Goal: Use online tool/utility: Utilize a website feature to perform a specific function

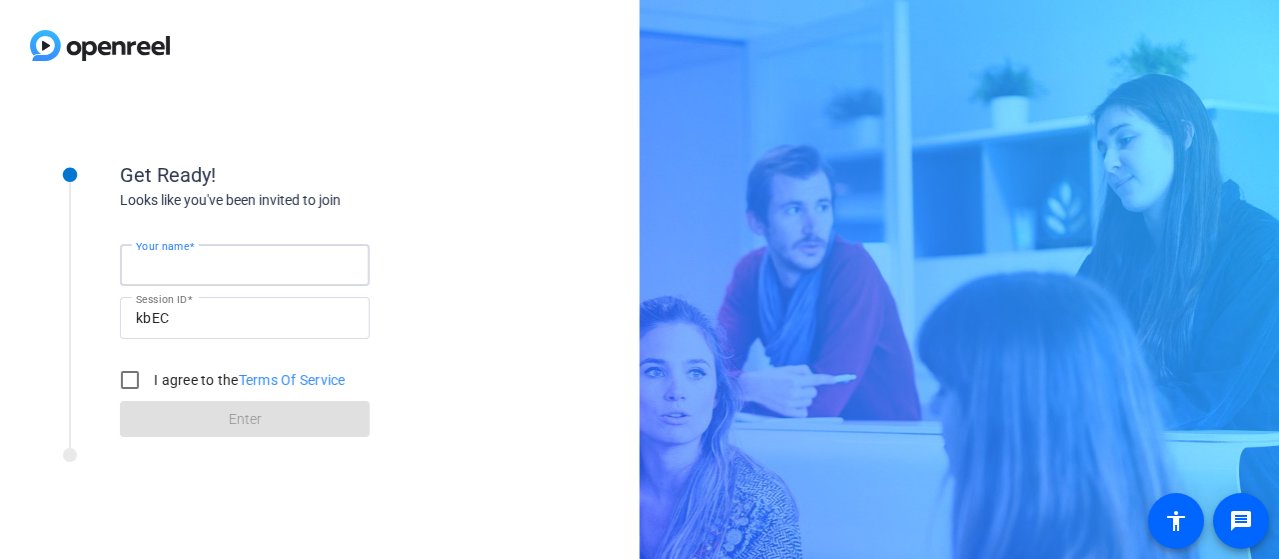
click at [234, 271] on input "Your name" at bounding box center [245, 265] width 218 height 24
type input "[PERSON_NAME]"
click at [132, 379] on input "I agree to the Terms Of Service" at bounding box center [130, 380] width 40 height 40
checkbox input "true"
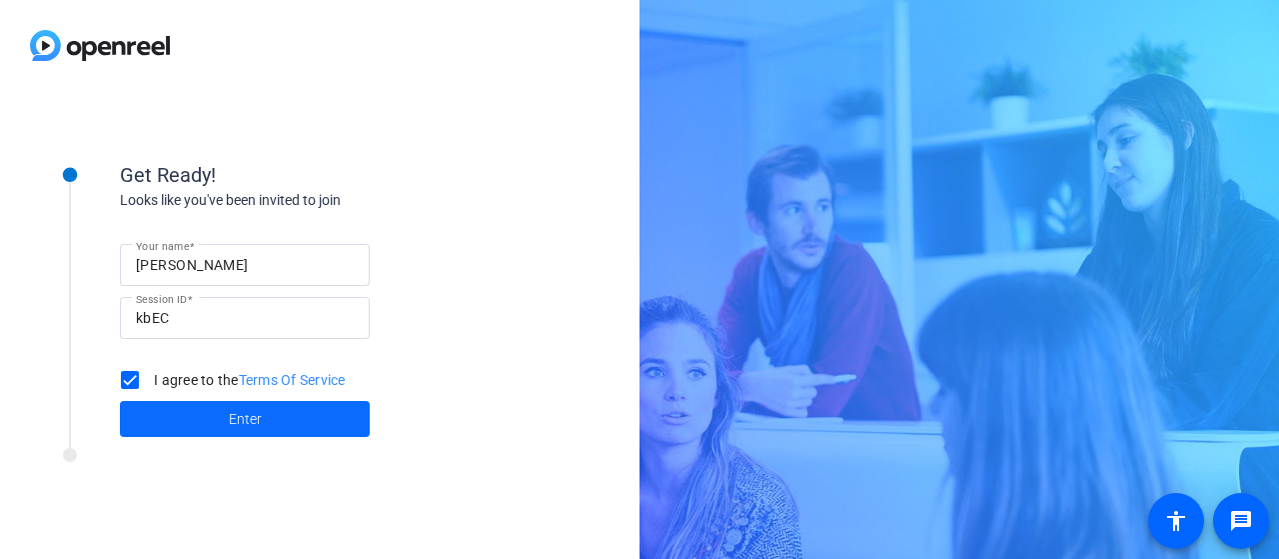
click at [263, 412] on span at bounding box center [245, 419] width 250 height 48
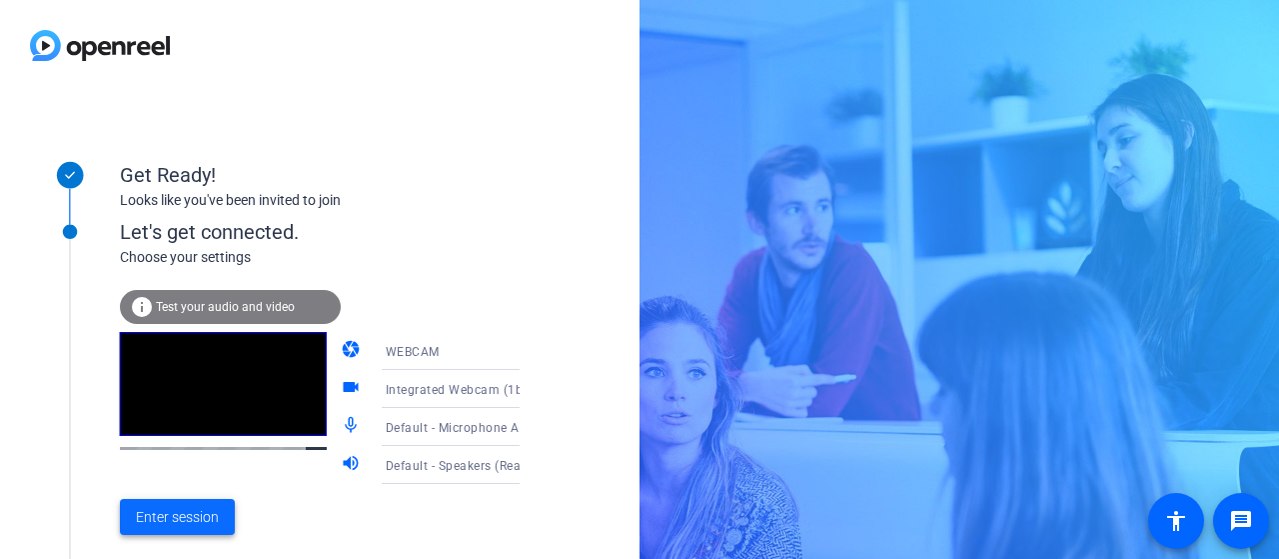
click at [206, 522] on span "Enter session" at bounding box center [177, 517] width 83 height 21
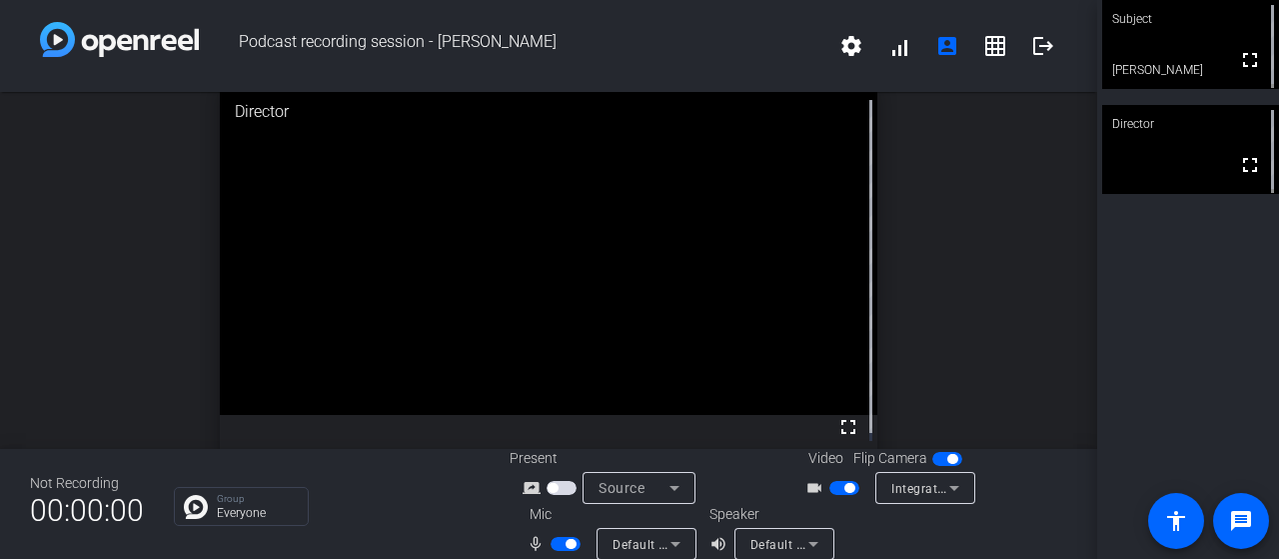
click at [1173, 332] on div "Subject fullscreen Lety Farrera Director fullscreen" at bounding box center [1188, 279] width 182 height 559
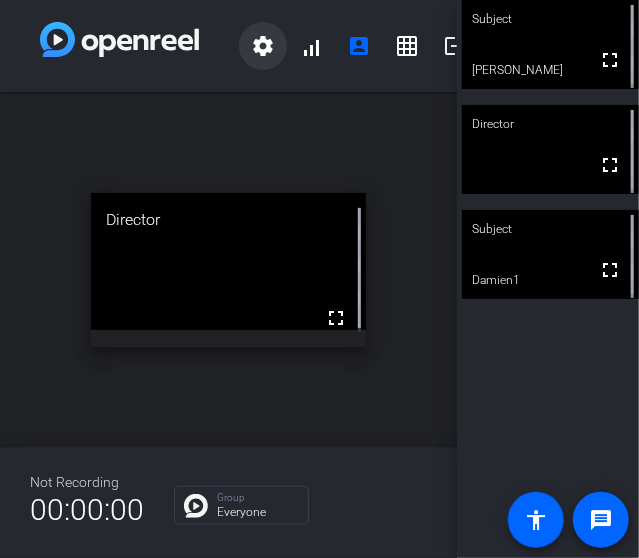
click at [265, 52] on mat-icon "settings" at bounding box center [263, 46] width 24 height 24
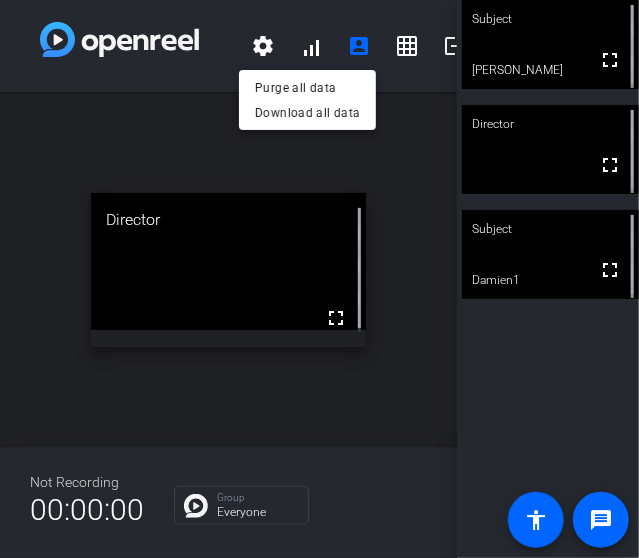
click at [322, 18] on div at bounding box center [319, 279] width 639 height 558
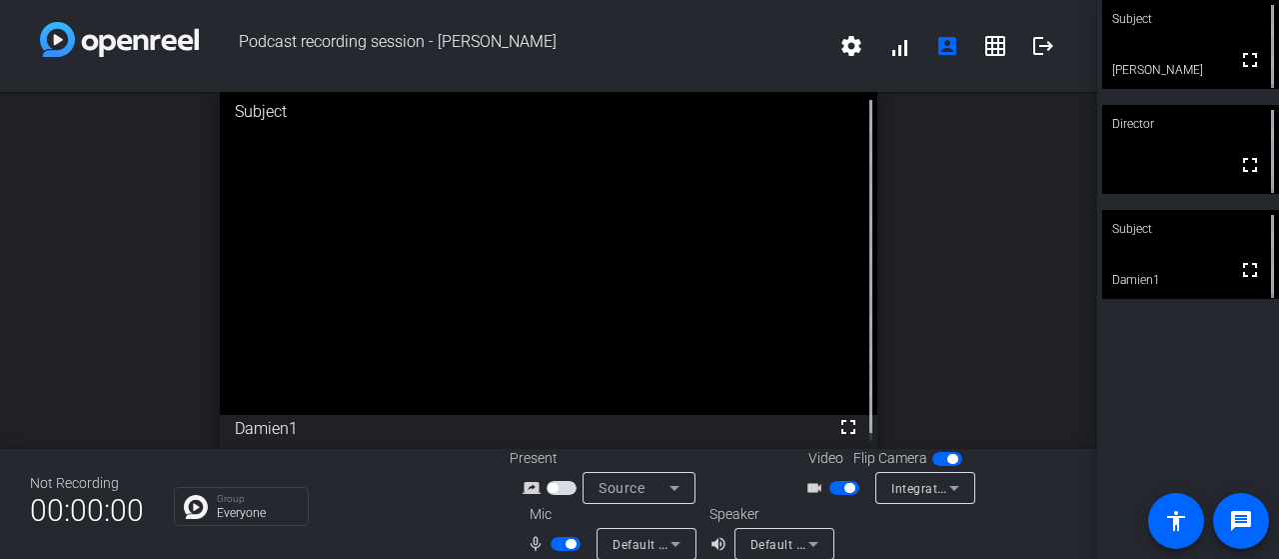
click at [844, 489] on span "button" at bounding box center [849, 488] width 10 height 10
click at [838, 495] on mat-slide-toggle at bounding box center [846, 487] width 34 height 21
click at [837, 489] on span "button" at bounding box center [844, 488] width 30 height 14
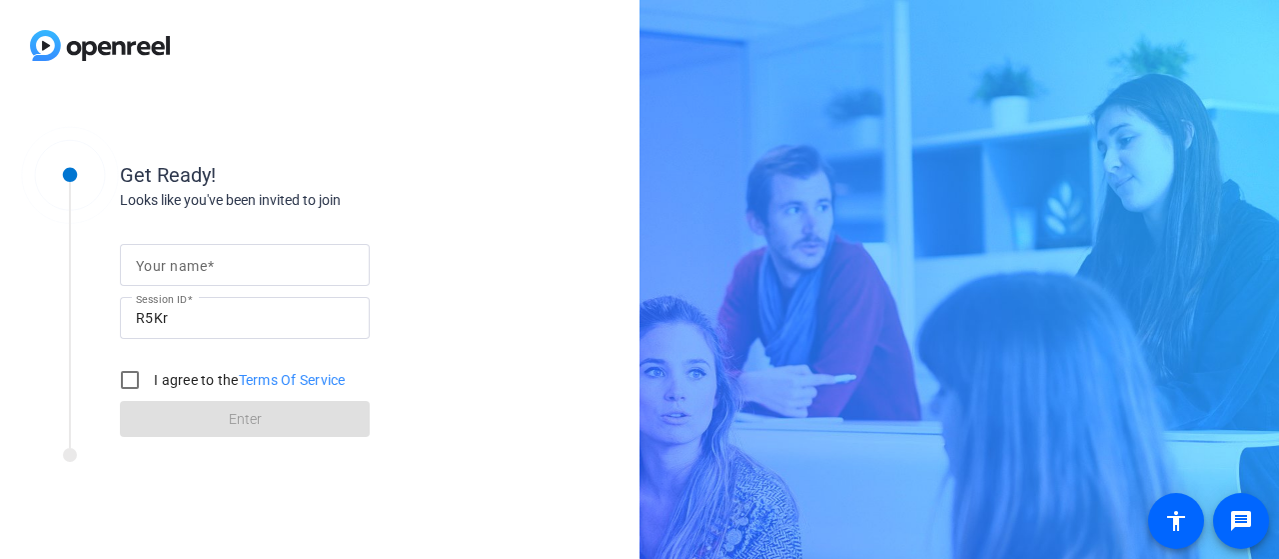
click at [222, 264] on input "Your name" at bounding box center [245, 265] width 218 height 24
type input "[PERSON_NAME]"
click at [140, 375] on input "I agree to the Terms Of Service" at bounding box center [130, 380] width 40 height 40
checkbox input "true"
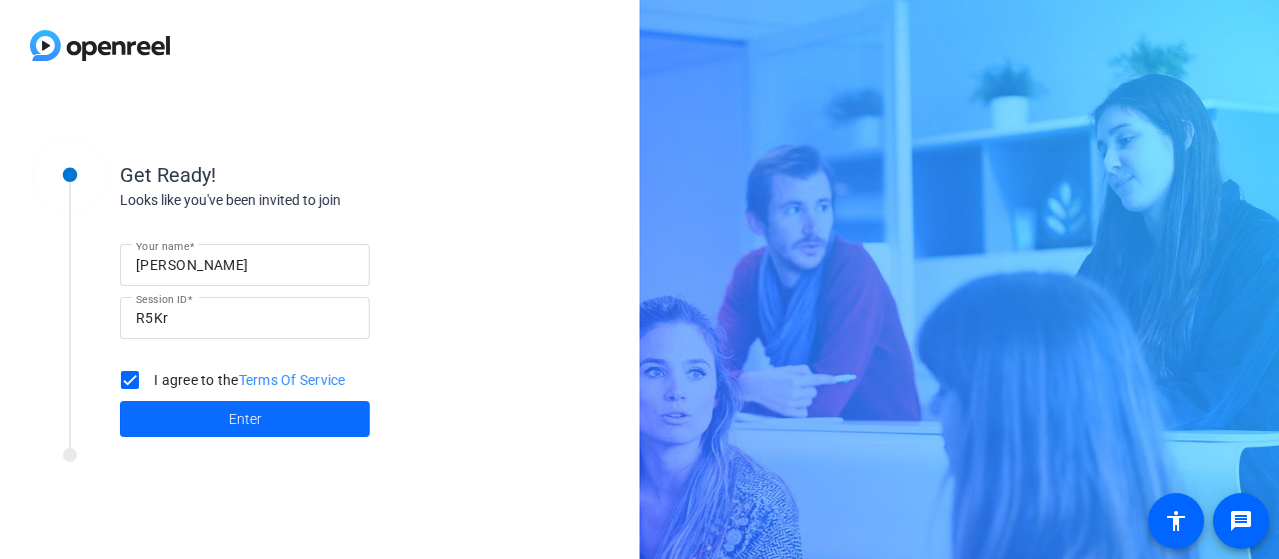
click at [244, 432] on span at bounding box center [245, 419] width 250 height 48
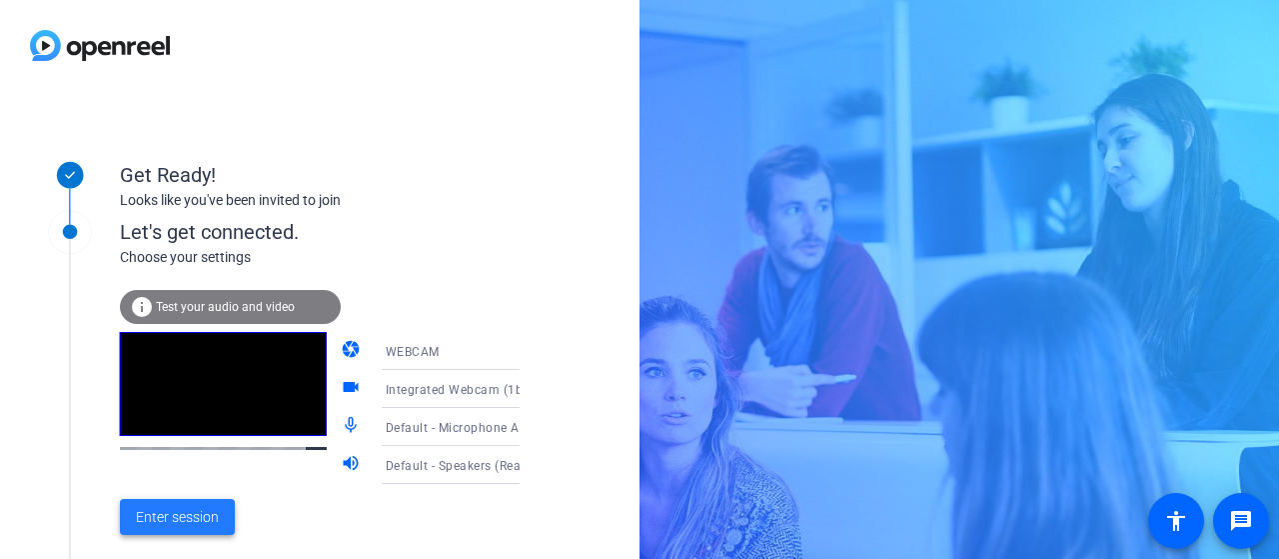
click at [208, 521] on span "Enter session" at bounding box center [177, 517] width 83 height 21
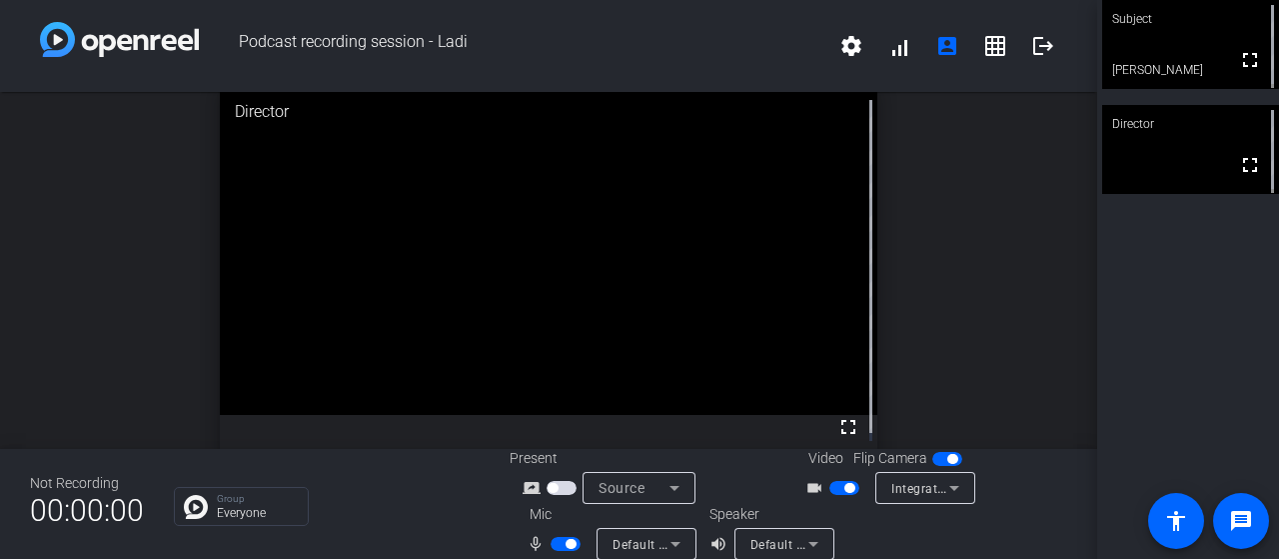
click at [844, 484] on span "button" at bounding box center [849, 488] width 10 height 10
click at [559, 547] on span "button" at bounding box center [566, 544] width 30 height 14
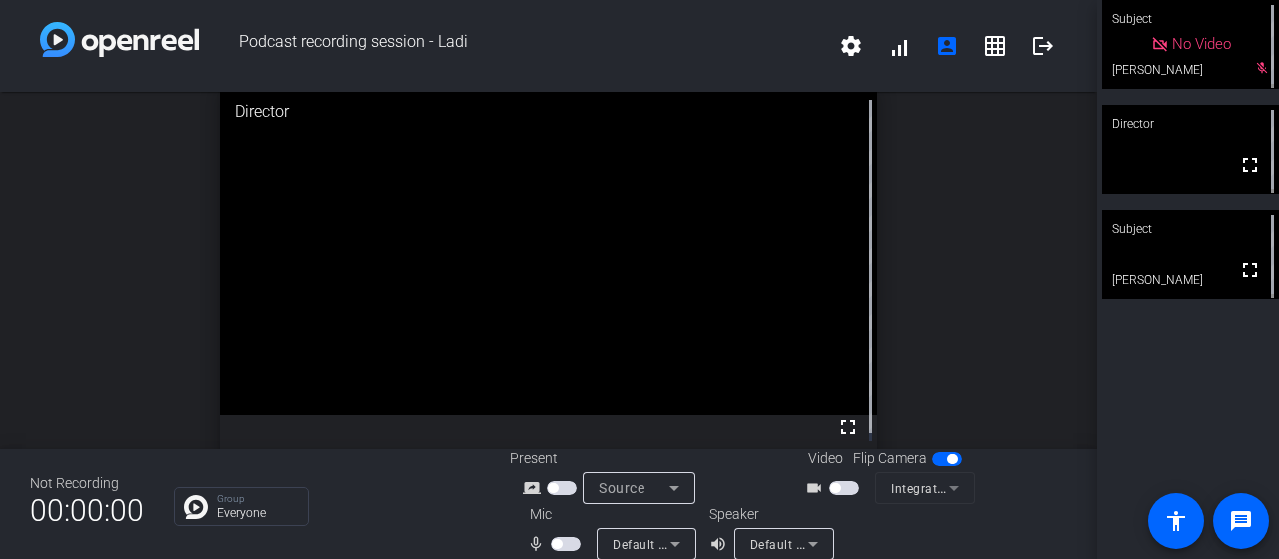
click at [846, 493] on span "button" at bounding box center [844, 488] width 30 height 14
click at [560, 543] on span "button" at bounding box center [566, 544] width 30 height 14
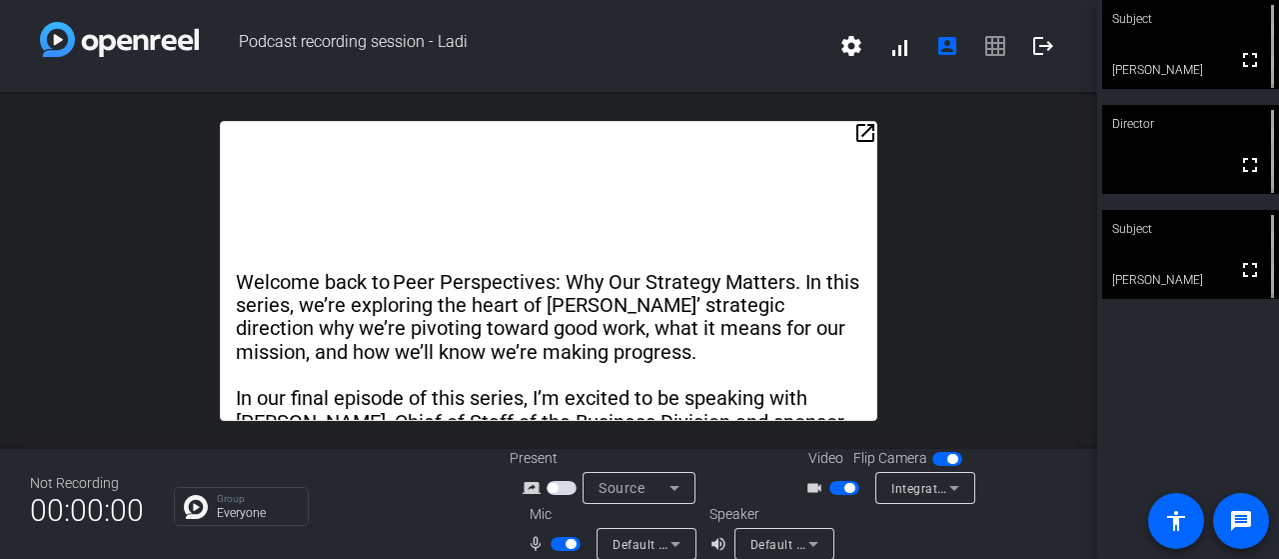
click at [568, 547] on span "button" at bounding box center [571, 544] width 10 height 10
click at [562, 543] on span "button" at bounding box center [566, 544] width 30 height 14
click at [1243, 271] on mat-icon "fullscreen" at bounding box center [1250, 270] width 24 height 24
click at [999, 337] on div "open_in_new Welcome back to Peer Perspectives: Why Our Strategy Matters. In thi…" at bounding box center [548, 270] width 1097 height 357
